Goal: Transaction & Acquisition: Purchase product/service

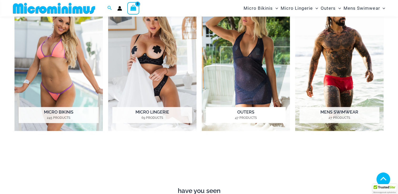
scroll to position [284, 0]
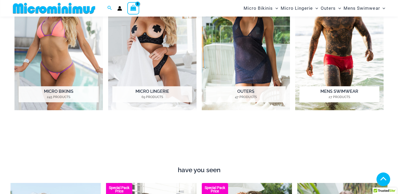
click at [339, 57] on img "Visit product category Mens Swimwear" at bounding box center [339, 42] width 88 height 136
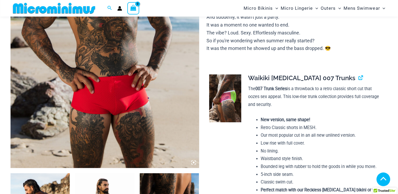
scroll to position [131, 0]
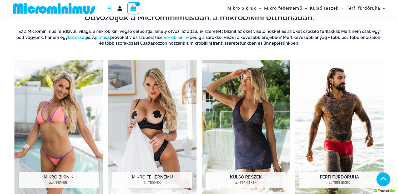
scroll to position [206, 0]
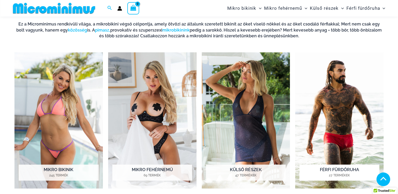
click at [318, 104] on img "Látogasson el a termékkategóriába Férfi fürdőruha" at bounding box center [339, 120] width 88 height 136
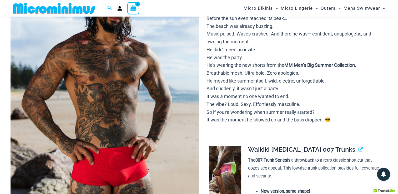
scroll to position [22, 0]
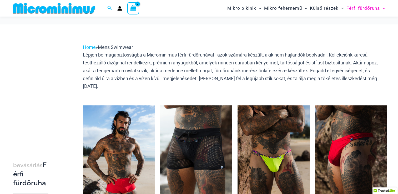
scroll to position [74, 0]
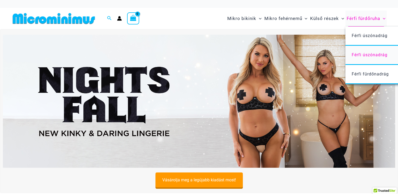
click at [361, 54] on span "Férfi úszónadrág" at bounding box center [369, 54] width 36 height 5
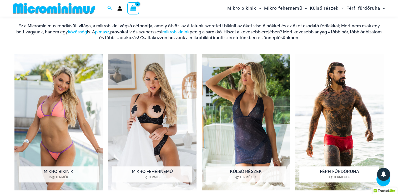
scroll to position [206, 0]
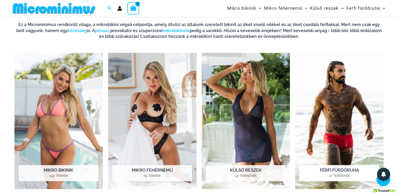
click at [341, 112] on img "Visit product category Mens Swimwear" at bounding box center [339, 121] width 88 height 136
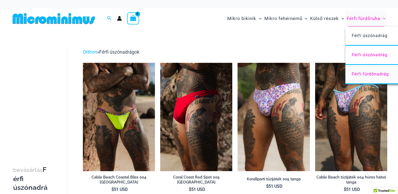
click at [361, 73] on span "Férfi fürdőnadrág" at bounding box center [369, 73] width 37 height 5
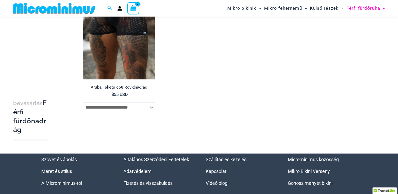
scroll to position [48, 0]
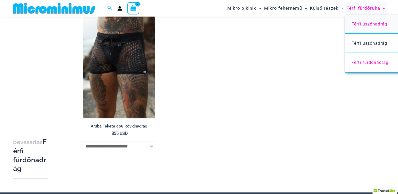
click at [361, 26] on span "Férfi úszónadrág" at bounding box center [369, 24] width 36 height 5
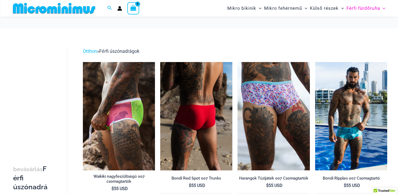
scroll to position [22, 0]
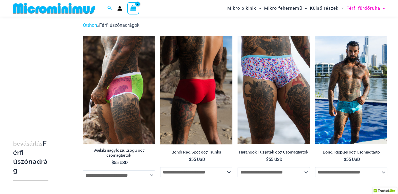
click at [201, 106] on img at bounding box center [196, 90] width 72 height 108
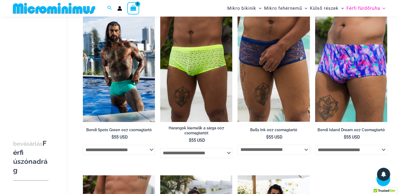
scroll to position [311, 0]
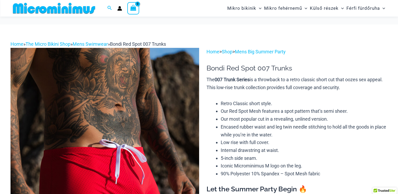
scroll to position [74, 0]
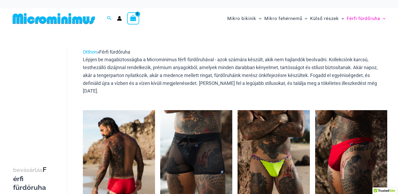
click at [130, 149] on img at bounding box center [119, 164] width 72 height 108
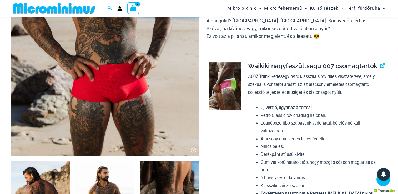
scroll to position [155, 0]
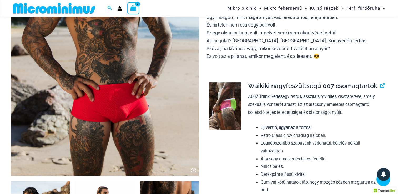
click at [110, 93] on img at bounding box center [105, 34] width 188 height 283
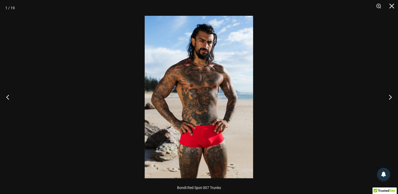
click at [204, 109] on img at bounding box center [199, 97] width 108 height 162
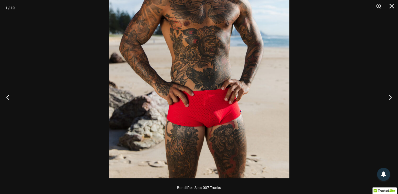
click at [205, 107] on img at bounding box center [199, 42] width 181 height 271
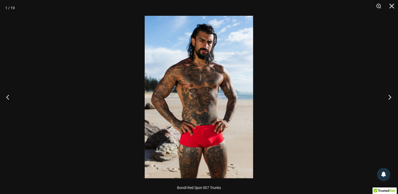
click at [385, 98] on button "Következő" at bounding box center [388, 97] width 20 height 26
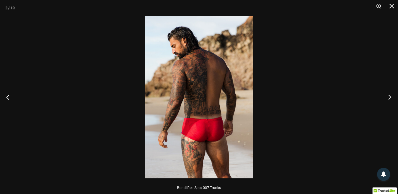
click at [385, 98] on button "Következő" at bounding box center [388, 97] width 20 height 26
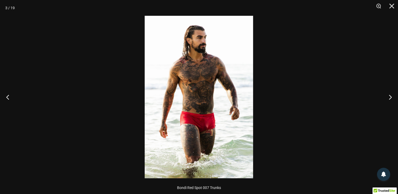
click at [362, 104] on div at bounding box center [199, 97] width 398 height 194
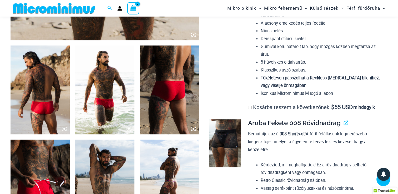
scroll to position [365, 0]
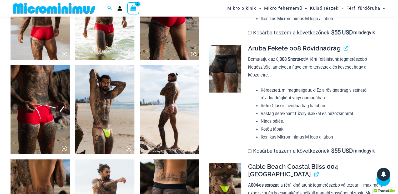
click at [37, 119] on img at bounding box center [40, 109] width 59 height 89
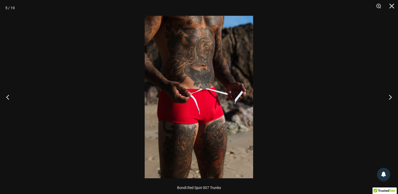
click at [283, 86] on div at bounding box center [199, 97] width 398 height 194
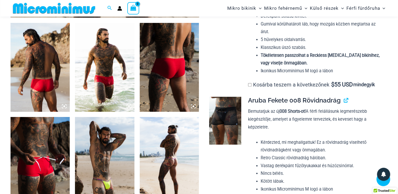
scroll to position [312, 0]
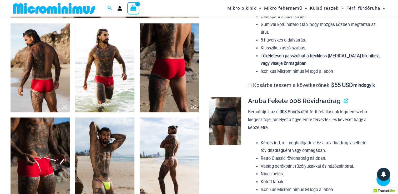
click at [39, 86] on img at bounding box center [40, 67] width 59 height 89
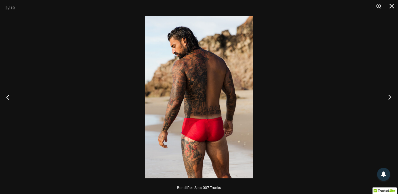
click at [388, 97] on button "Következő" at bounding box center [388, 97] width 20 height 26
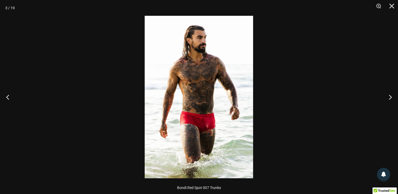
click at [322, 99] on div at bounding box center [199, 97] width 398 height 194
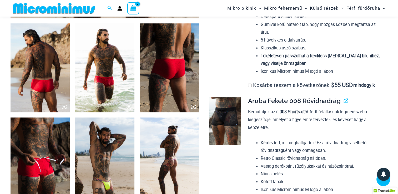
click at [91, 83] on img at bounding box center [104, 67] width 59 height 89
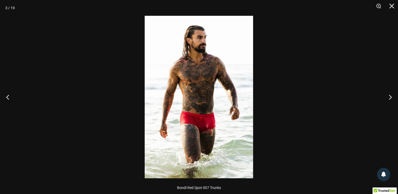
click at [193, 97] on img at bounding box center [199, 97] width 108 height 162
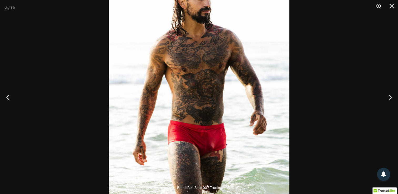
click at [337, 64] on div at bounding box center [199, 97] width 398 height 194
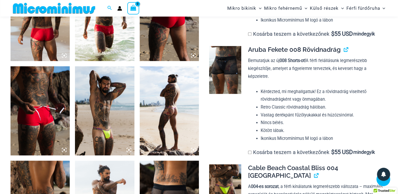
scroll to position [365, 0]
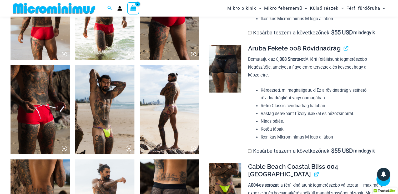
click at [43, 120] on img at bounding box center [40, 109] width 59 height 89
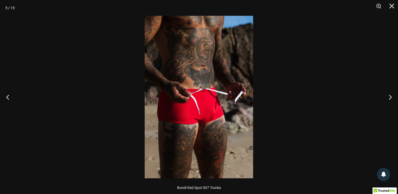
click at [336, 90] on div at bounding box center [199, 97] width 398 height 194
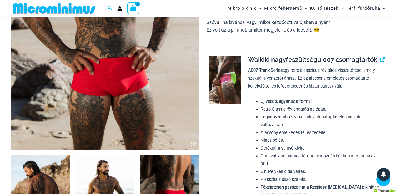
scroll to position [286, 0]
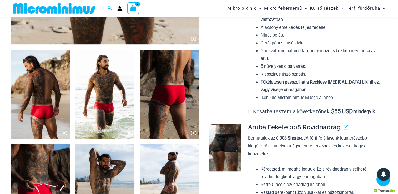
click at [98, 115] on img at bounding box center [104, 94] width 59 height 89
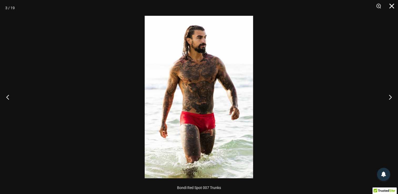
click at [387, 6] on button "Bezár" at bounding box center [389, 8] width 13 height 16
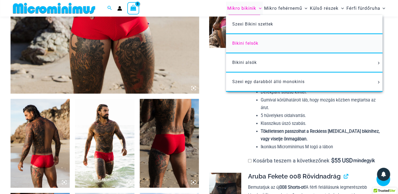
scroll to position [207, 0]
